Goal: Check status: Check status

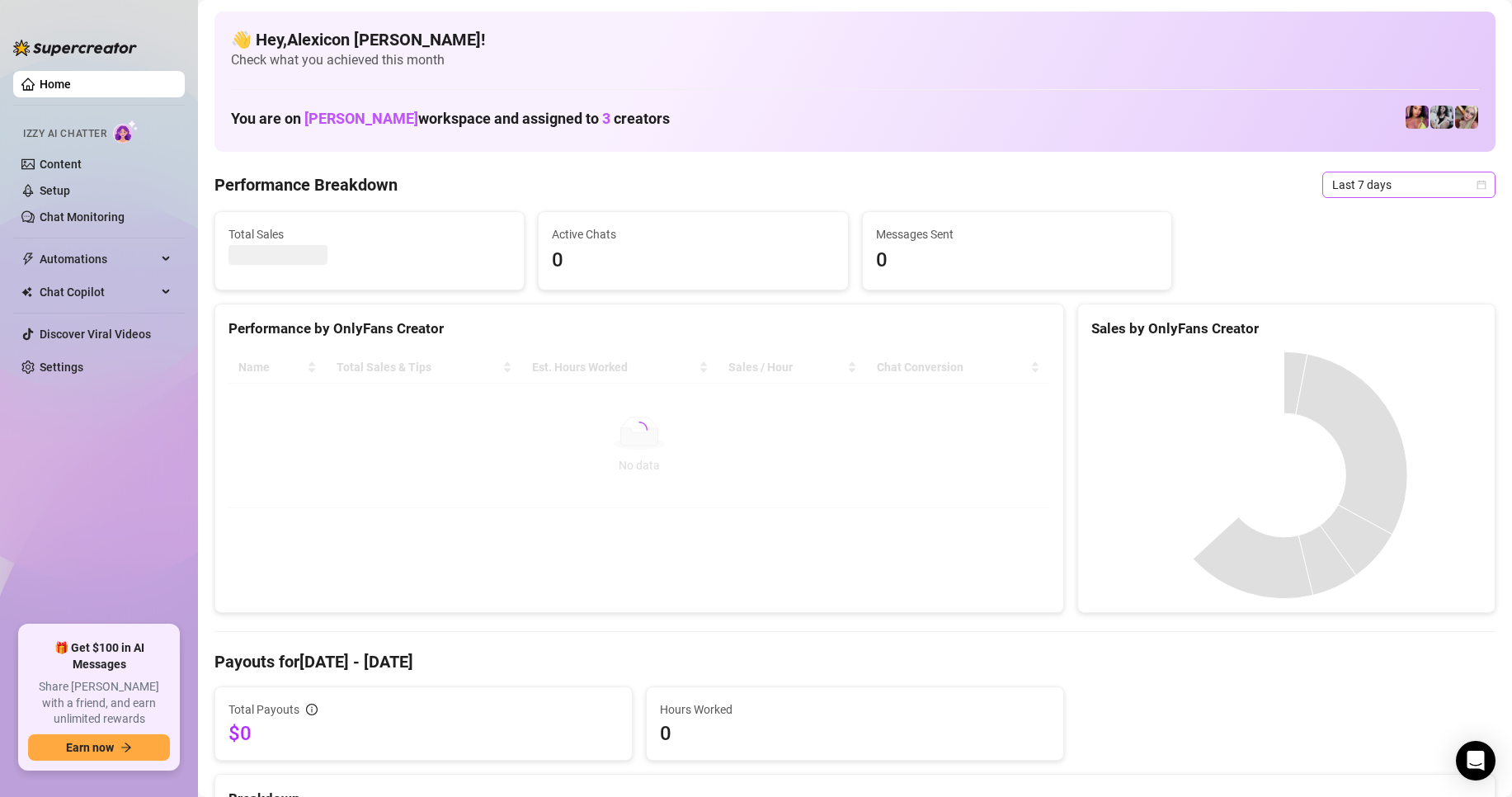
click at [1341, 192] on span "Last 7 days" at bounding box center [1409, 185] width 153 height 25
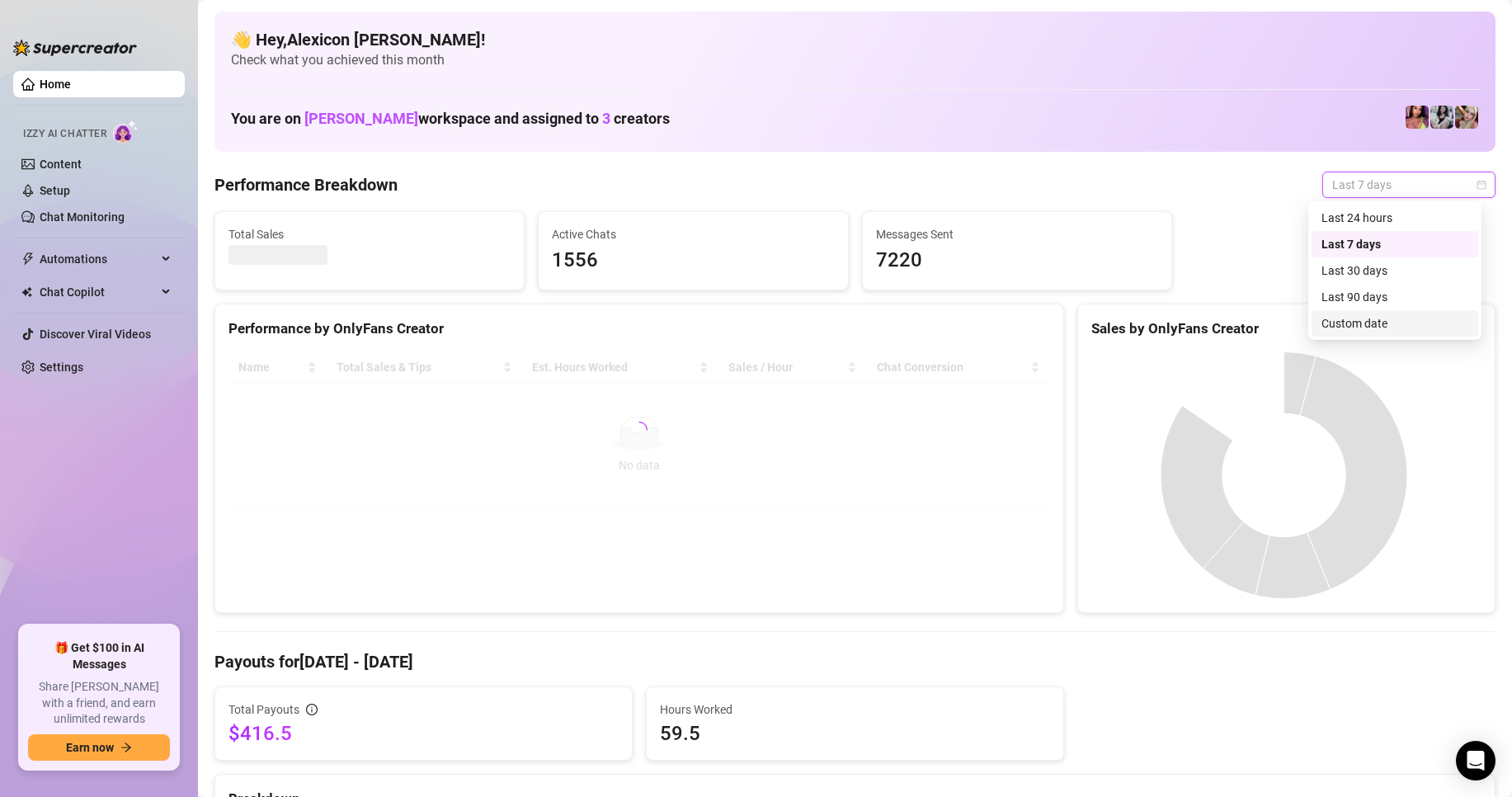
click at [1340, 329] on div "Custom date" at bounding box center [1395, 323] width 147 height 18
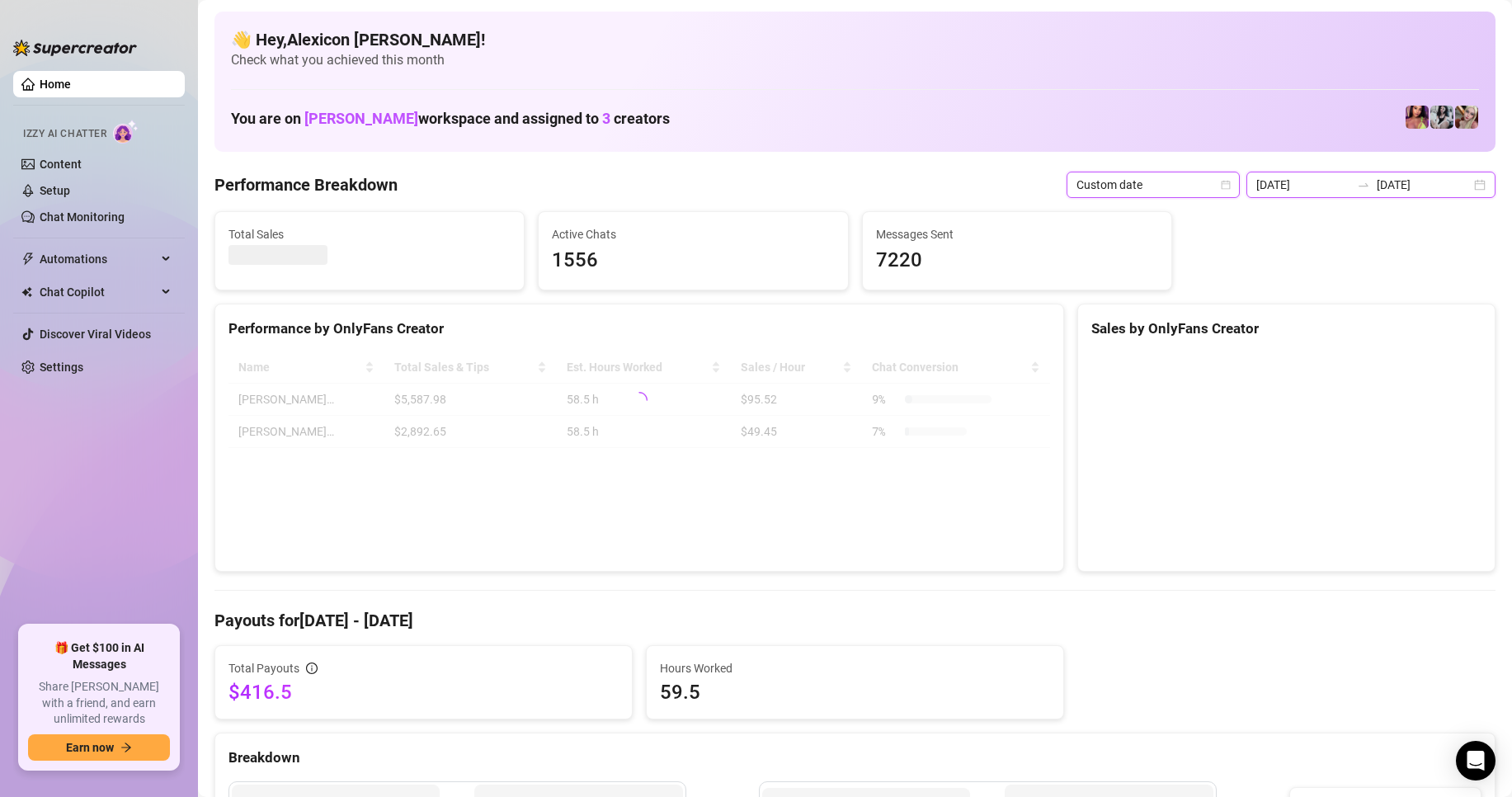
click at [1320, 183] on input "[DATE]" at bounding box center [1303, 184] width 94 height 18
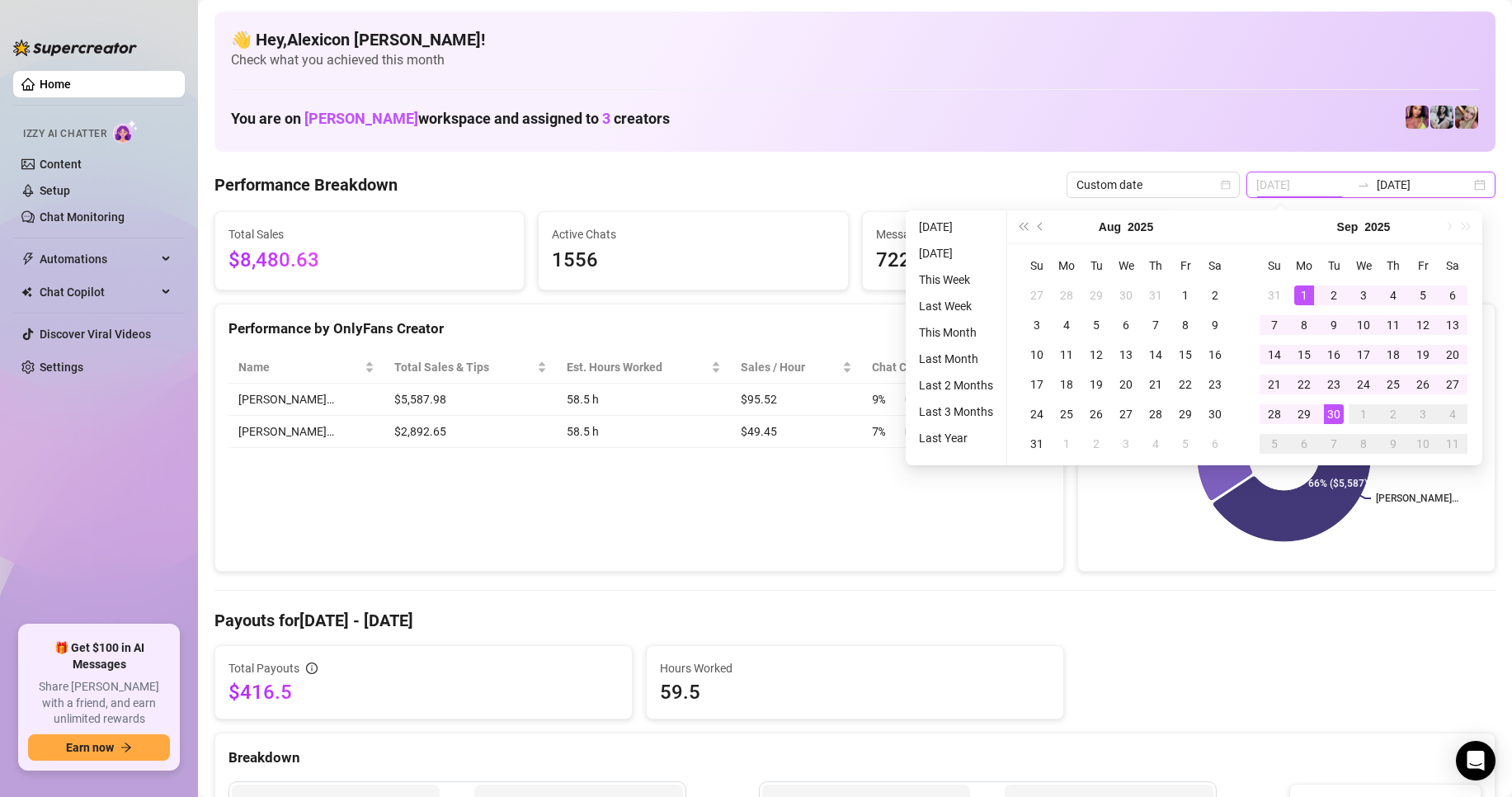
type input "[DATE]"
click at [1303, 291] on div "1" at bounding box center [1304, 295] width 20 height 20
type input "[DATE]"
click at [1330, 408] on div "30" at bounding box center [1334, 413] width 20 height 20
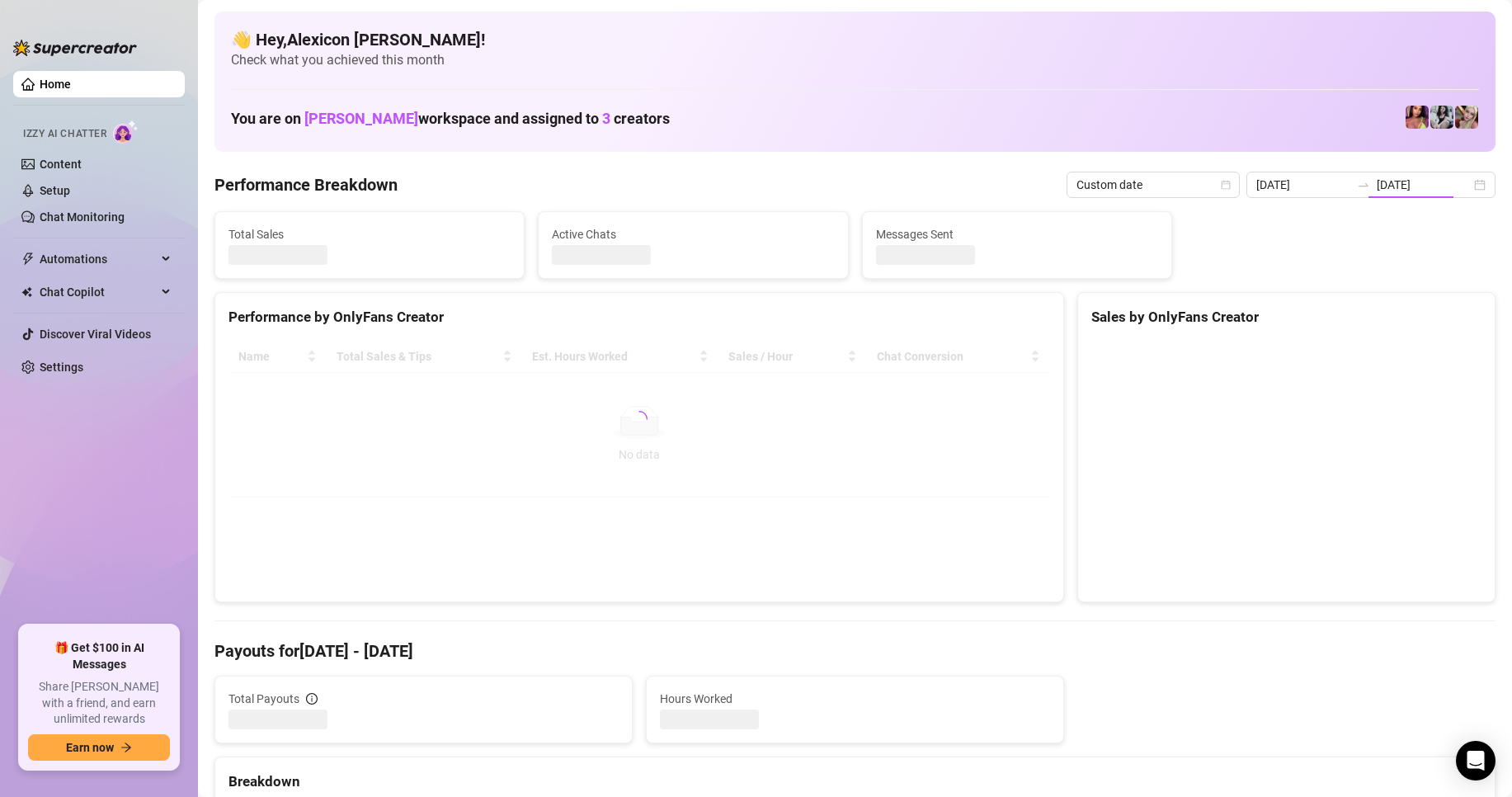
type input "[DATE]"
